Goal: Contribute content: Contribute content

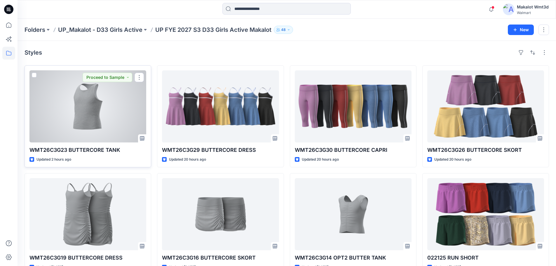
click at [93, 103] on div at bounding box center [87, 106] width 117 height 72
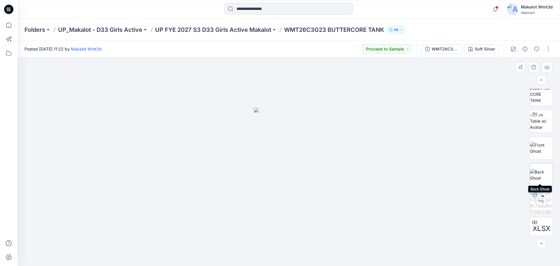
scroll to position [39, 0]
click at [241, 31] on p "UP FYE 2027 S3 D33 Girls Active Makalot" at bounding box center [213, 30] width 116 height 8
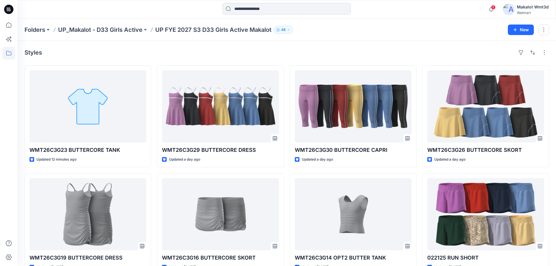
click at [137, 57] on div "Styles WMT26C3G23 BUTTERCORE TANK Updated 12 minutes ago Proceed to Sample WMT2…" at bounding box center [287, 215] width 538 height 349
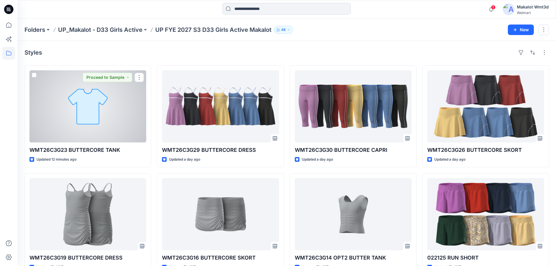
click at [88, 133] on div at bounding box center [87, 106] width 117 height 72
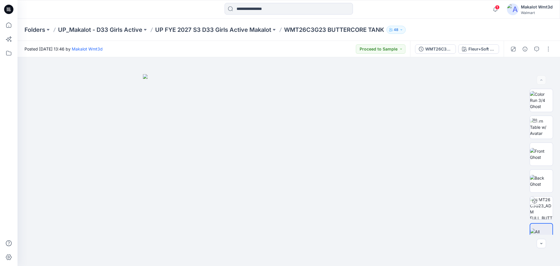
click at [325, 43] on div "Posted [DATE] 13:46 by [PERSON_NAME] Wmt3d Proceed to Sample" at bounding box center [214, 49] width 393 height 16
click at [493, 11] on icon "button" at bounding box center [495, 10] width 11 height 12
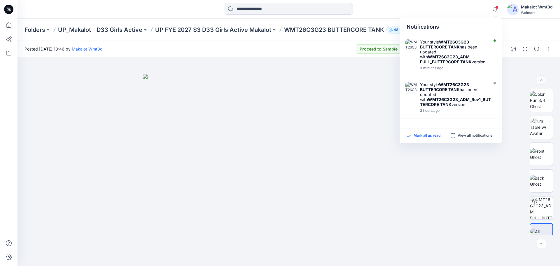
click at [424, 135] on p "Mark all as read" at bounding box center [427, 135] width 27 height 5
click at [556, 45] on div at bounding box center [531, 49] width 54 height 16
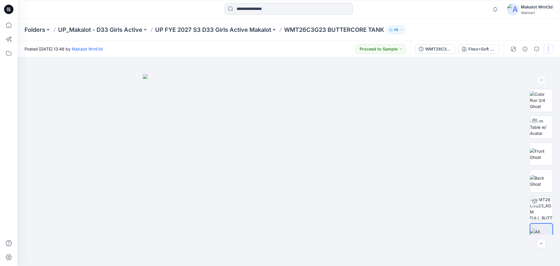
click at [550, 51] on button "button" at bounding box center [548, 48] width 9 height 9
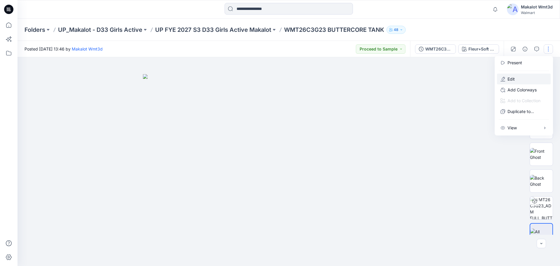
click at [522, 78] on button "Edit" at bounding box center [524, 79] width 54 height 11
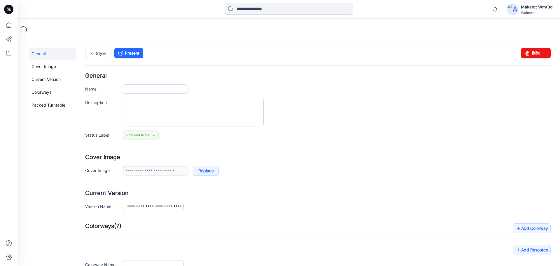
type input "**********"
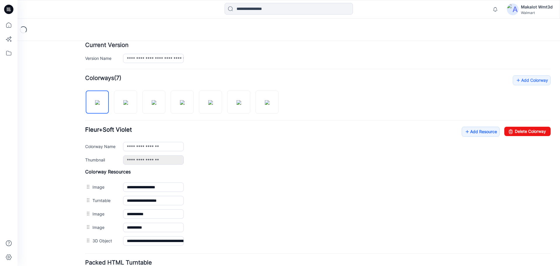
scroll to position [156, 0]
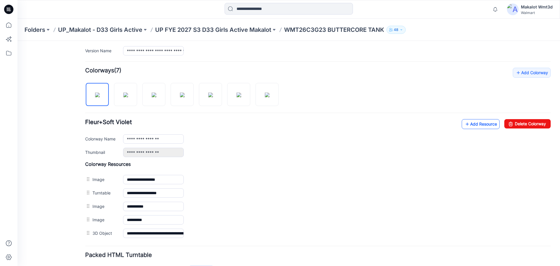
click at [477, 123] on link "Add Resource" at bounding box center [481, 124] width 38 height 10
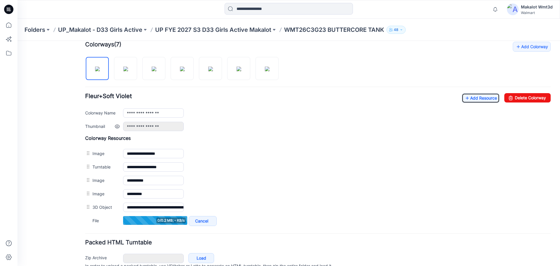
scroll to position [195, 0]
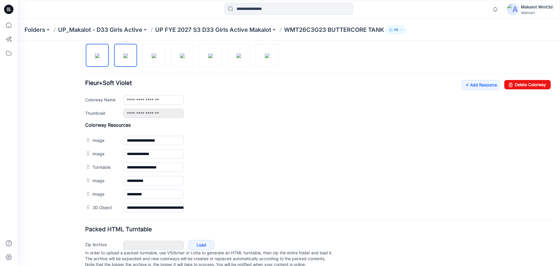
click at [123, 58] on img at bounding box center [125, 55] width 5 height 5
click at [152, 54] on img at bounding box center [154, 55] width 5 height 5
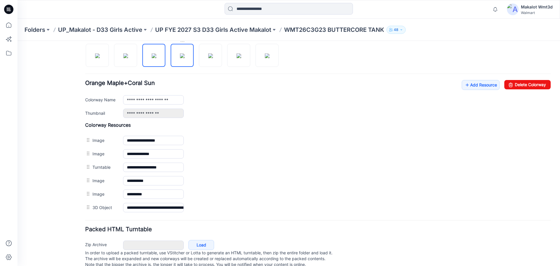
click at [180, 58] on img at bounding box center [182, 55] width 5 height 5
click at [208, 55] on img at bounding box center [210, 55] width 5 height 5
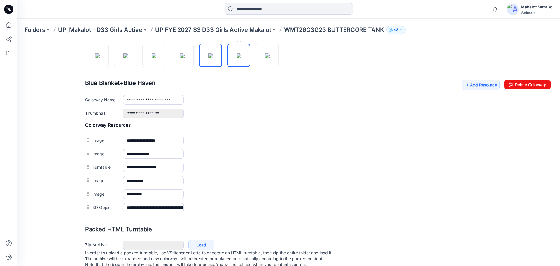
click at [237, 54] on img at bounding box center [239, 55] width 5 height 5
click at [270, 54] on img at bounding box center [267, 55] width 5 height 5
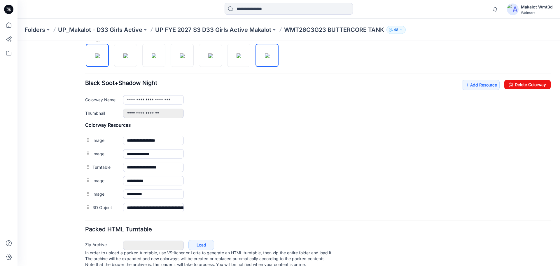
click at [100, 58] on img at bounding box center [97, 55] width 5 height 5
click at [128, 57] on img at bounding box center [125, 55] width 5 height 5
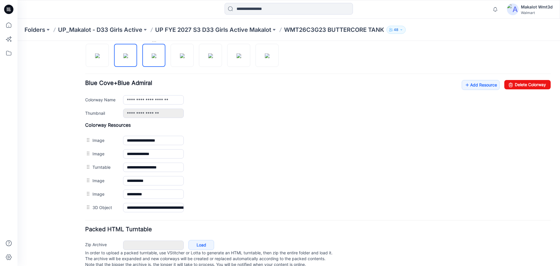
click at [152, 56] on img at bounding box center [154, 55] width 5 height 5
click at [180, 57] on img at bounding box center [182, 55] width 5 height 5
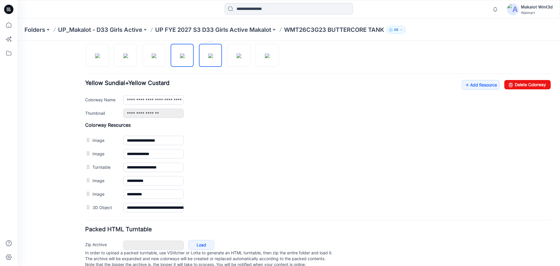
click at [208, 57] on img at bounding box center [210, 55] width 5 height 5
click at [237, 58] on img at bounding box center [239, 55] width 5 height 5
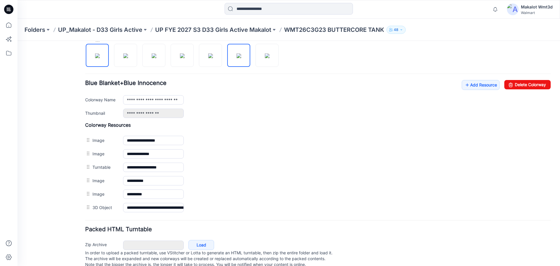
click at [100, 58] on img at bounding box center [97, 55] width 5 height 5
type input "**********"
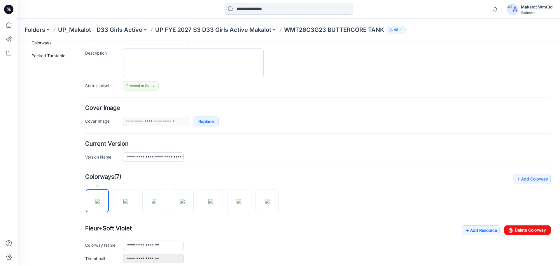
scroll to position [0, 0]
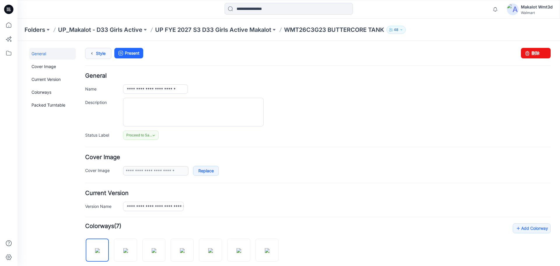
click at [102, 57] on link "Style" at bounding box center [98, 53] width 26 height 11
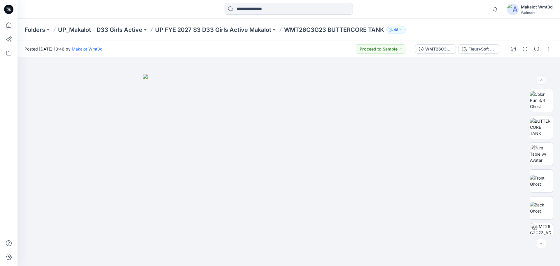
click at [252, 48] on div "Posted [DATE] 13:46 by [PERSON_NAME] Wmt3d Proceed to Sample" at bounding box center [214, 49] width 393 height 16
click at [253, 28] on p "UP FYE 2027 S3 D33 Girls Active Makalot" at bounding box center [213, 30] width 116 height 8
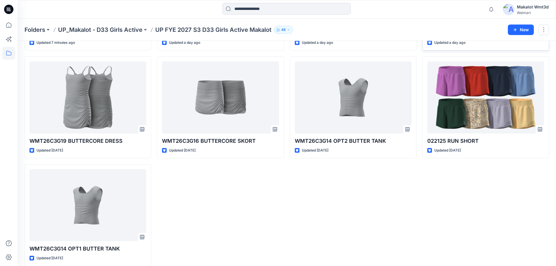
scroll to position [124, 0]
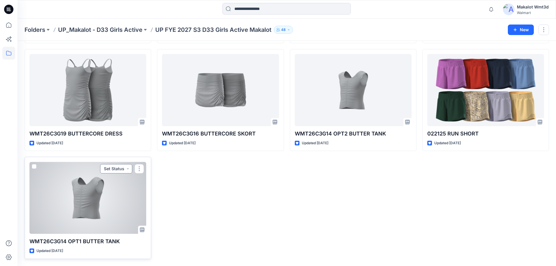
click at [116, 169] on button "Set Status" at bounding box center [116, 168] width 32 height 9
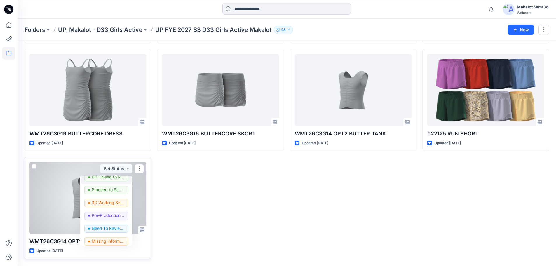
scroll to position [74, 0]
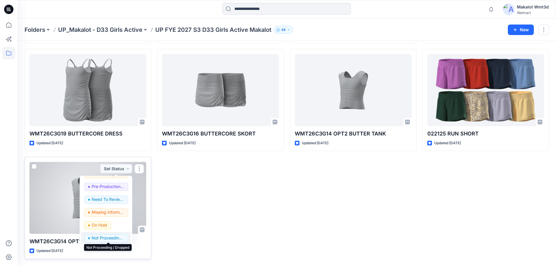
click at [105, 238] on p "Not Proceeding / Dropped" at bounding box center [108, 238] width 33 height 8
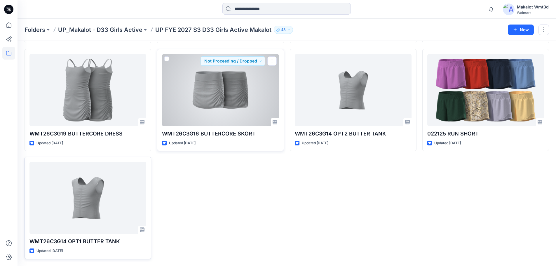
scroll to position [0, 0]
